Goal: Task Accomplishment & Management: Complete application form

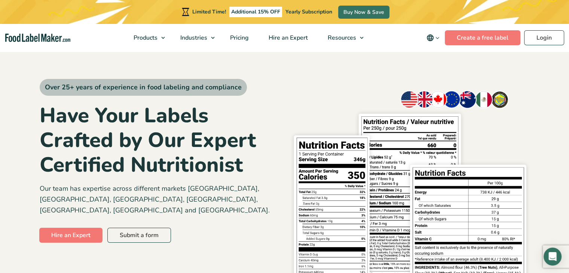
click at [318, 11] on span "Yearly Subscription" at bounding box center [308, 11] width 47 height 7
click at [240, 40] on span "Pricing" at bounding box center [239, 38] width 22 height 8
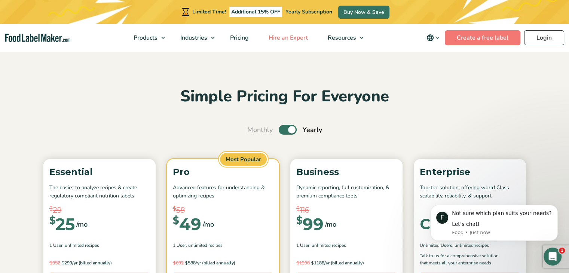
click at [291, 38] on span "Hire an Expert" at bounding box center [287, 38] width 42 height 8
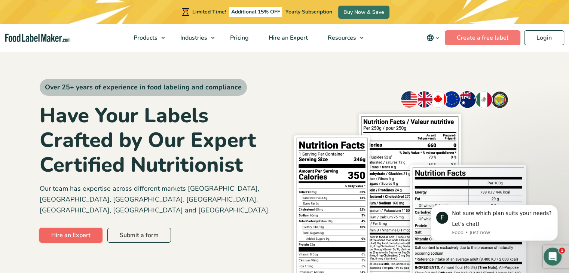
click at [85, 228] on link "Hire an Expert" at bounding box center [70, 235] width 63 height 15
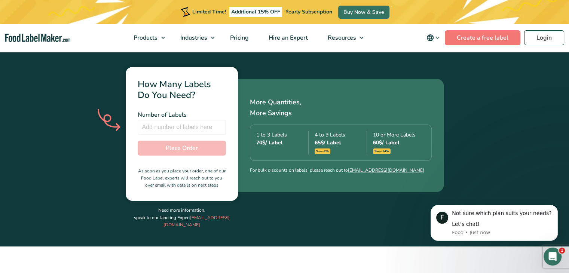
click at [200, 124] on div "Number of Labels Number of Labels is required Total / Label Place Order As soon…" at bounding box center [182, 150] width 88 height 80
click at [200, 120] on input "number" at bounding box center [182, 127] width 88 height 15
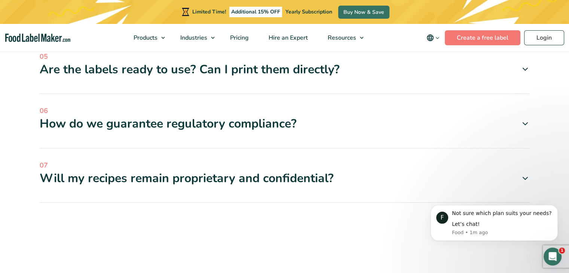
scroll to position [3156, 0]
type input "5"
click at [557, 207] on icon "Dismiss notification" at bounding box center [555, 207] width 4 height 4
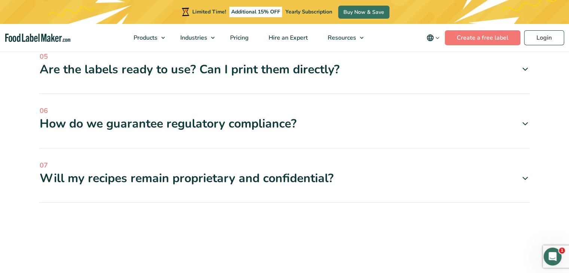
scroll to position [3044, 0]
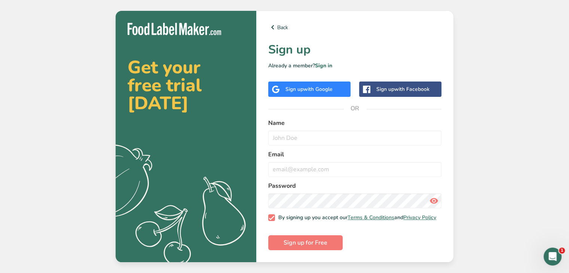
click at [329, 91] on div "Sign up with Google" at bounding box center [309, 88] width 82 height 15
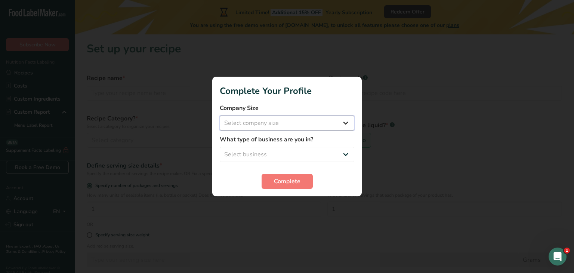
click at [295, 128] on select "Select company size Fewer than 10 Employees 10 to 50 Employees 51 to 500 Employ…" at bounding box center [287, 123] width 135 height 15
select select "1"
click at [220, 116] on select "Select company size Fewer than 10 Employees 10 to 50 Employees 51 to 500 Employ…" at bounding box center [287, 123] width 135 height 15
click at [293, 144] on div "What type of business are you in? Select business Packaged Food Manufacturer Re…" at bounding box center [287, 148] width 135 height 27
click at [293, 150] on select "Select business Packaged Food Manufacturer Restaurant & Cafe Bakery Meal Plans …" at bounding box center [287, 154] width 135 height 15
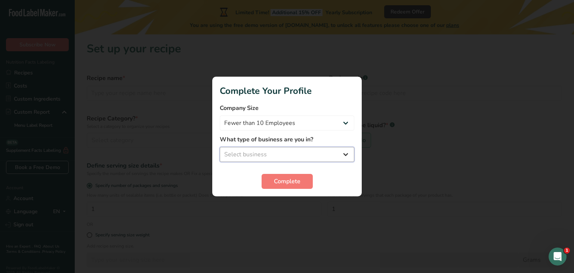
select select "1"
click at [220, 147] on select "Select business Packaged Food Manufacturer Restaurant & Cafe Bakery Meal Plans …" at bounding box center [287, 154] width 135 height 15
click at [290, 180] on span "Complete" at bounding box center [287, 181] width 27 height 9
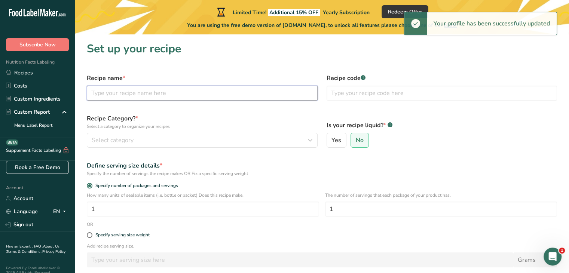
click at [166, 97] on input "text" at bounding box center [202, 93] width 231 height 15
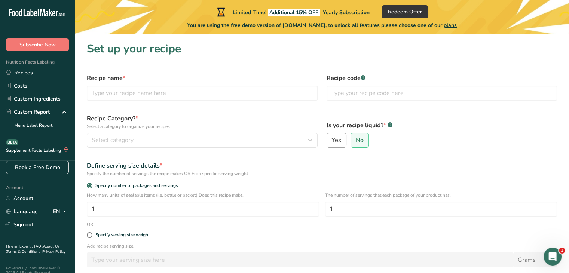
click at [330, 140] on input "Yes" at bounding box center [329, 140] width 5 height 5
radio input "true"
radio input "false"
select select "22"
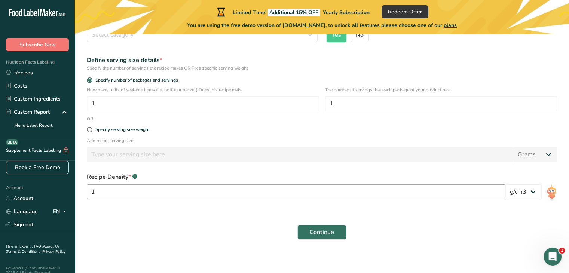
scroll to position [108, 0]
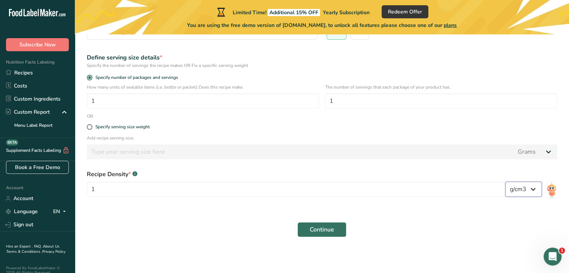
click at [532, 194] on select "lb/ft3 g/cm3" at bounding box center [523, 189] width 36 height 15
click at [532, 192] on select "lb/ft3 g/cm3" at bounding box center [523, 189] width 36 height 15
click at [528, 172] on div "Recipe Density * .a-a{fill:#347362;}.b-a{fill:#fff;} 1 lb/ft3 g/cm3" at bounding box center [321, 185] width 479 height 40
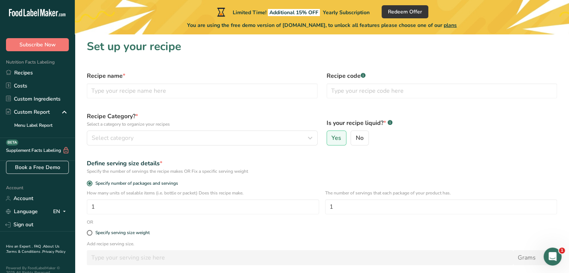
scroll to position [0, 0]
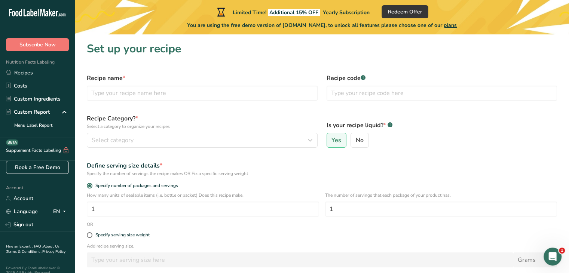
click at [294, 9] on span "Additional 15% OFF" at bounding box center [294, 12] width 52 height 7
click at [182, 95] on input "text" at bounding box center [202, 93] width 231 height 15
